Goal: Task Accomplishment & Management: Manage account settings

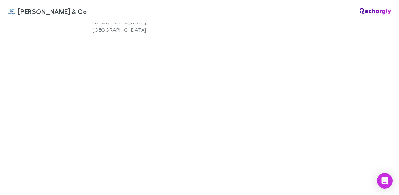
scroll to position [486, 0]
click at [274, 169] on div "Billing details Glencarrig Civil Engineering Pty Ltd Unit 403 140 Maroubra Rd M…" at bounding box center [200, 84] width 214 height 239
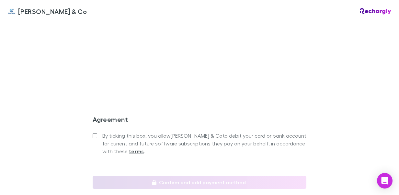
scroll to position [616, 0]
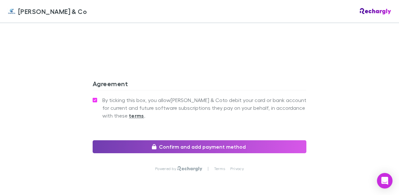
click at [161, 140] on button "Confirm and add payment method" at bounding box center [200, 146] width 214 height 13
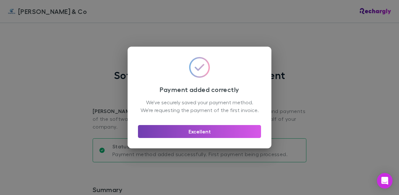
click at [198, 137] on button "Excellent" at bounding box center [199, 131] width 123 height 13
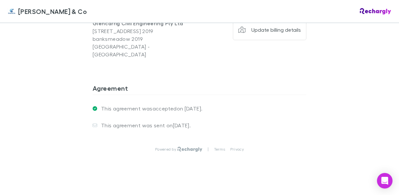
scroll to position [406, 0]
